Goal: Navigation & Orientation: Find specific page/section

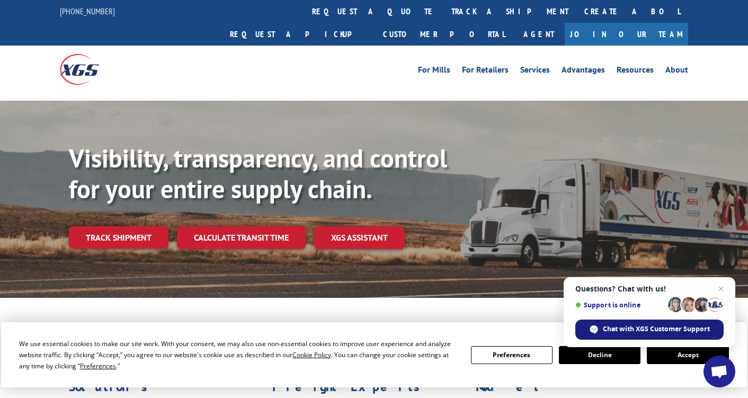
click at [634, 324] on span "Chat with XGS Customer Support" at bounding box center [656, 329] width 107 height 10
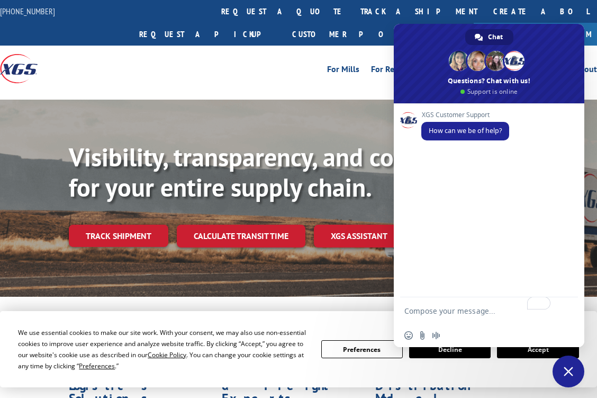
click at [443, 30] on span at bounding box center [489, 63] width 191 height 79
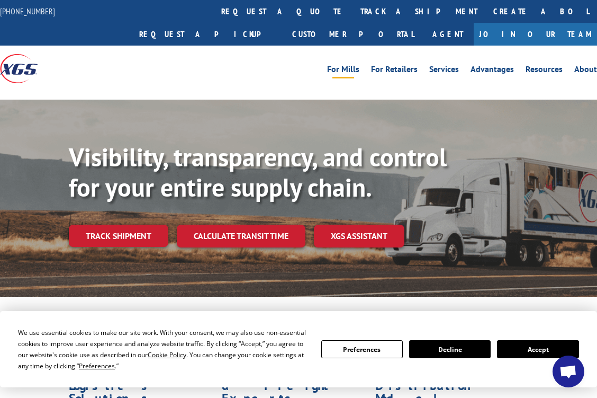
click at [353, 65] on link "For Mills" at bounding box center [343, 71] width 32 height 12
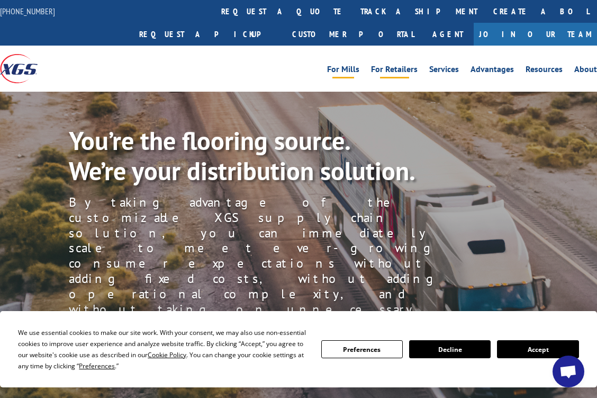
click at [393, 65] on link "For Retailers" at bounding box center [394, 71] width 47 height 12
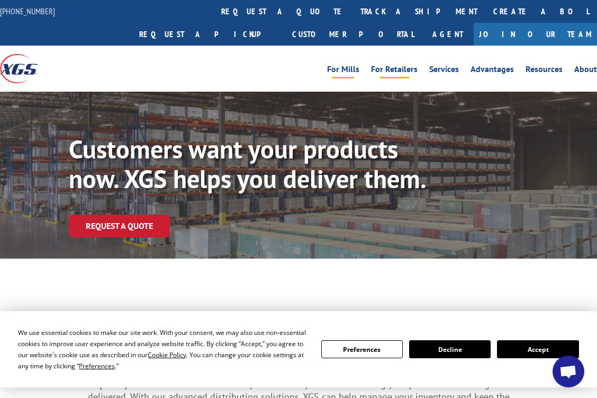
click at [337, 65] on link "For Mills" at bounding box center [343, 71] width 32 height 12
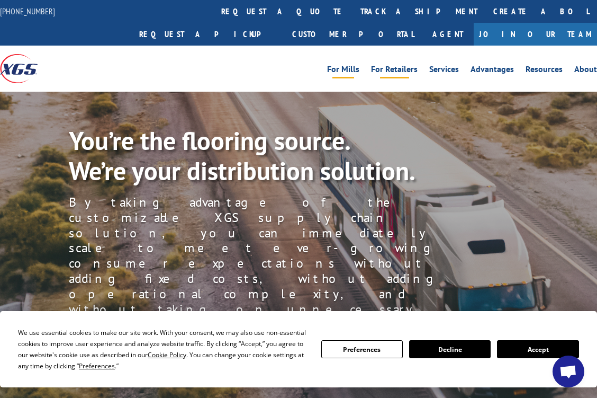
click at [395, 65] on link "For Retailers" at bounding box center [394, 71] width 47 height 12
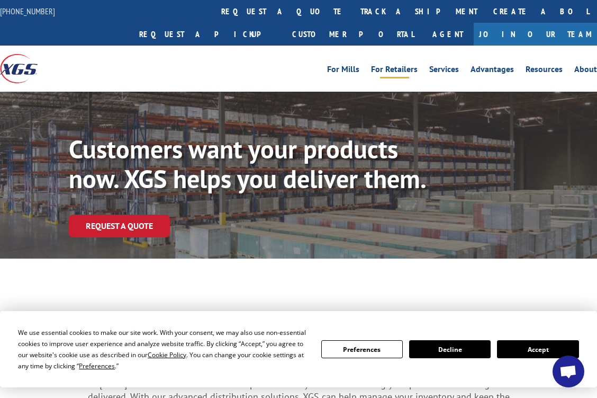
click at [524, 353] on button "Accept" at bounding box center [538, 349] width 82 height 18
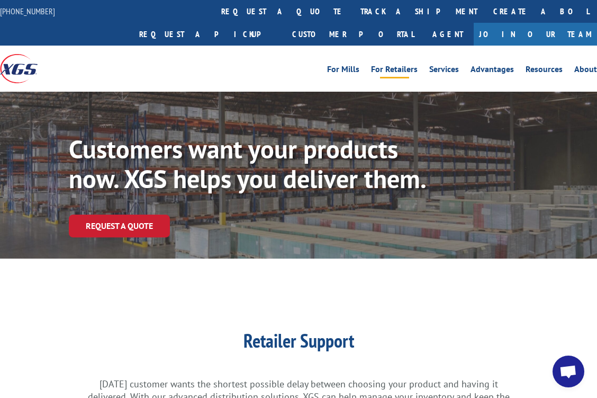
click at [353, 61] on ul "For Mills For Retailers Services Advantages Resources About" at bounding box center [462, 69] width 282 height 16
click at [349, 65] on link "For Mills" at bounding box center [343, 71] width 32 height 12
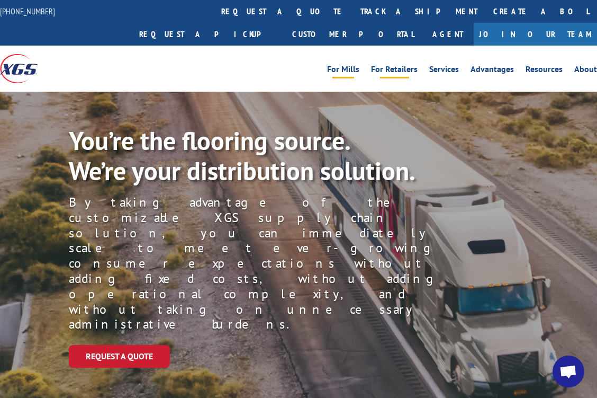
click at [390, 65] on link "For Retailers" at bounding box center [394, 71] width 47 height 12
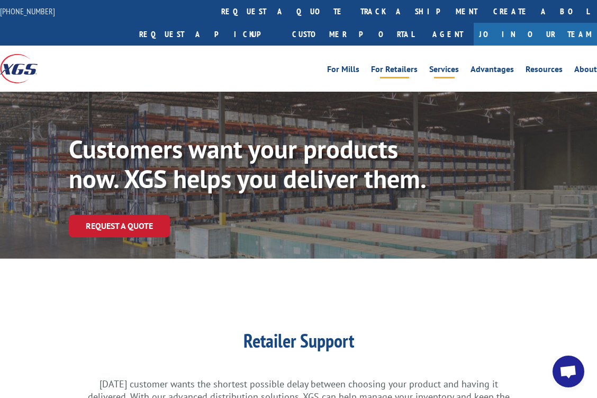
click at [443, 65] on link "Services" at bounding box center [444, 71] width 30 height 12
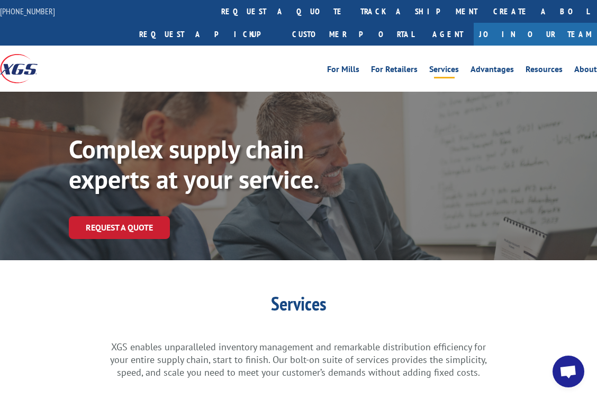
click at [270, 56] on div "For Mills For Retailers Services Advantages Resources About For Mills For Retai…" at bounding box center [298, 69] width 597 height 46
click at [234, 63] on div "For Mills For Retailers Services Advantages Resources About For Mills For Retai…" at bounding box center [298, 69] width 597 height 46
click at [266, 59] on div "For Mills For Retailers Services Advantages Resources About For Mills For Retai…" at bounding box center [298, 69] width 597 height 46
click at [360, 65] on link "For Mills" at bounding box center [343, 71] width 32 height 12
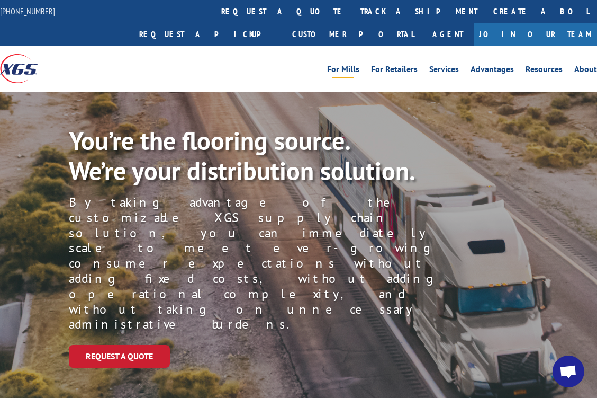
click at [474, 68] on div "For Mills For Retailers Services Advantages Resources About For Mills For Retai…" at bounding box center [298, 69] width 597 height 46
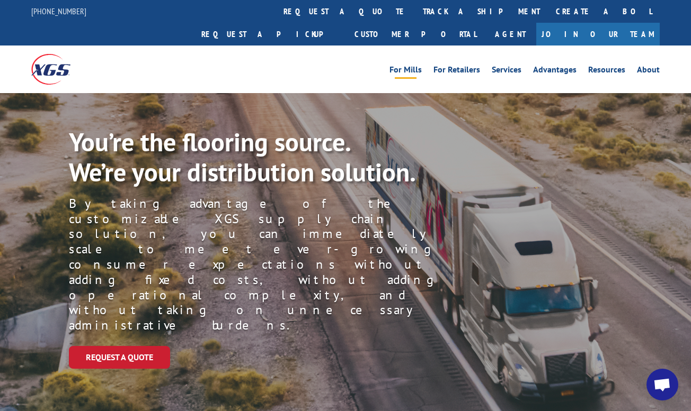
click at [50, 54] on img at bounding box center [50, 69] width 39 height 30
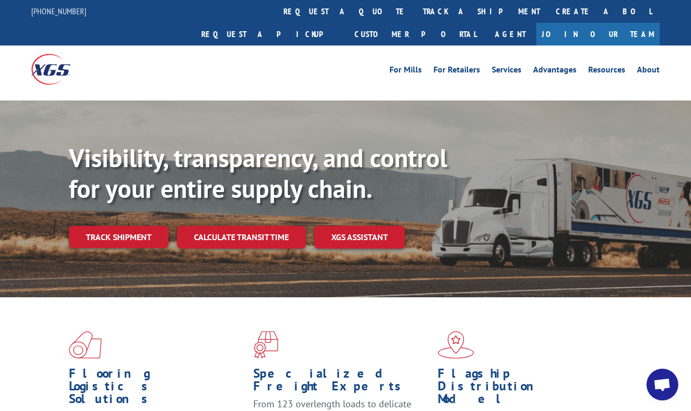
click at [657, 378] on span "Open chat" at bounding box center [662, 385] width 32 height 32
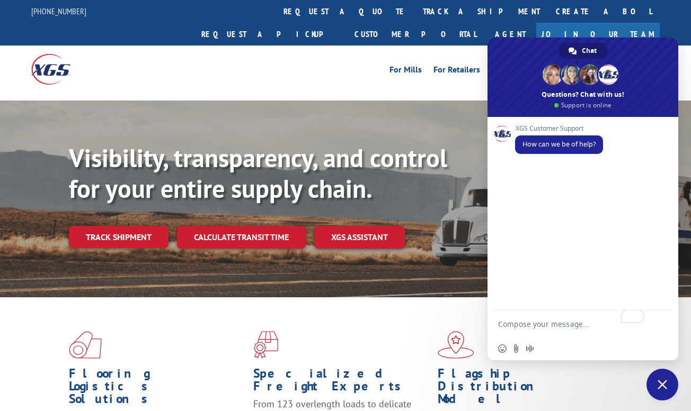
click at [657, 378] on span "Close chat" at bounding box center [662, 385] width 32 height 32
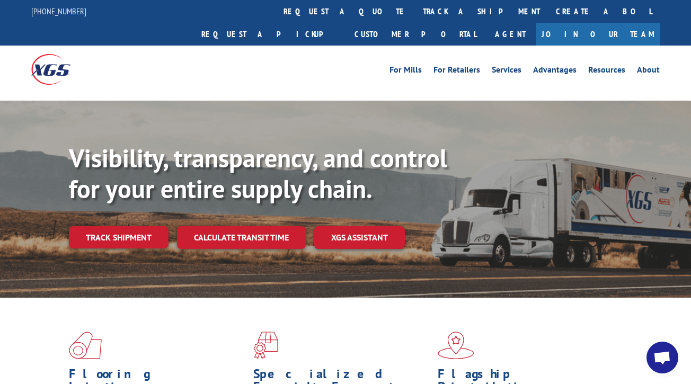
click at [659, 353] on span "Open chat" at bounding box center [661, 358] width 17 height 15
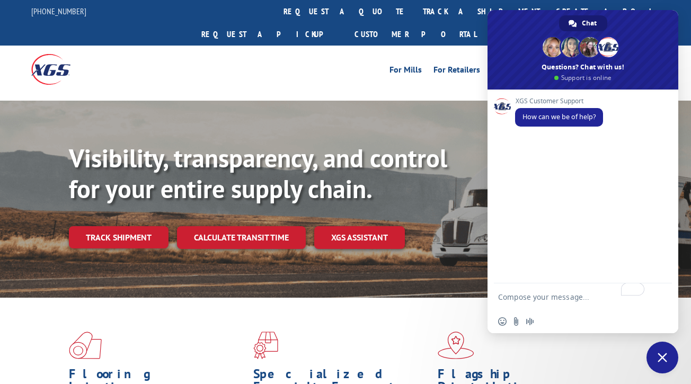
click at [675, 360] on span "Close chat" at bounding box center [662, 358] width 32 height 32
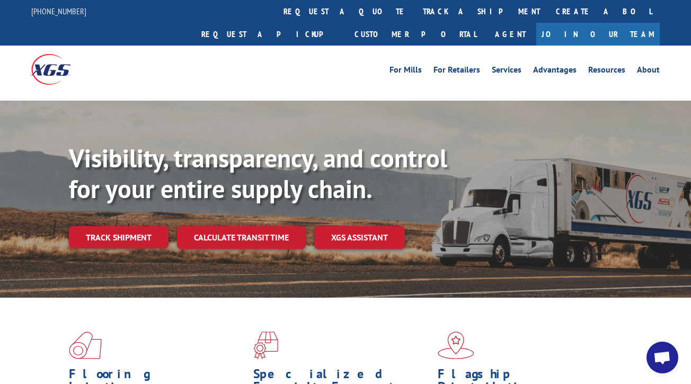
click at [130, 46] on div at bounding box center [109, 69] width 157 height 47
